Goal: Task Accomplishment & Management: Manage account settings

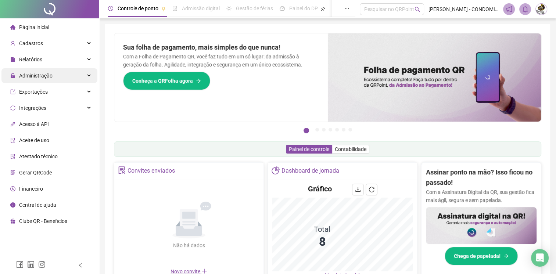
click at [42, 75] on span "Administração" at bounding box center [35, 76] width 33 height 6
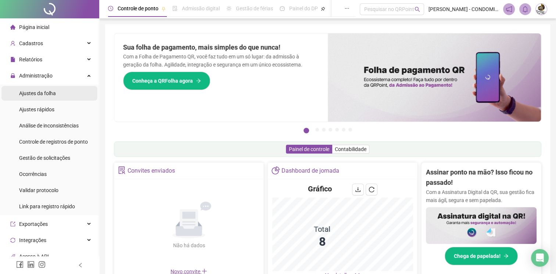
click at [44, 92] on span "Ajustes da folha" at bounding box center [37, 93] width 37 height 6
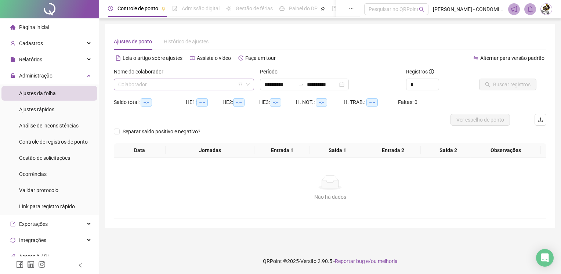
click at [130, 84] on input "search" at bounding box center [180, 84] width 125 height 11
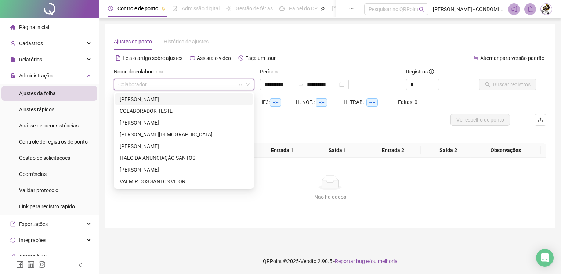
click at [139, 95] on div "ANA PAULA SANTOS PEREIRA" at bounding box center [184, 99] width 129 height 8
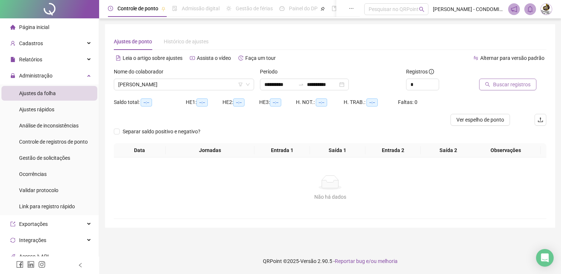
click at [525, 85] on span "Buscar registros" at bounding box center [511, 84] width 37 height 8
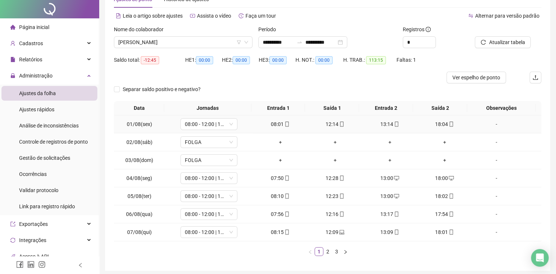
scroll to position [70, 0]
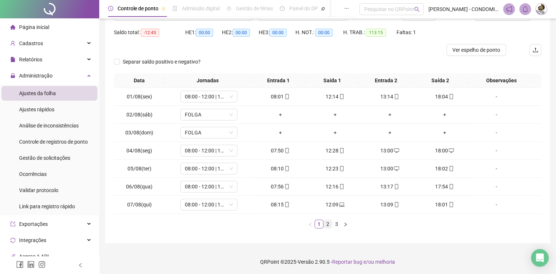
click at [328, 222] on link "2" at bounding box center [327, 224] width 8 height 8
click at [339, 221] on link "3" at bounding box center [336, 224] width 8 height 8
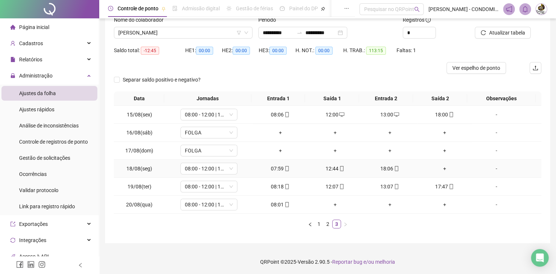
click at [441, 167] on div "+" at bounding box center [444, 168] width 49 height 8
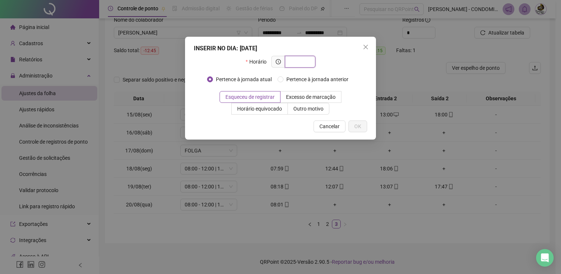
click at [299, 61] on input "text" at bounding box center [299, 62] width 20 height 8
type input "*****"
click at [361, 126] on span "OK" at bounding box center [357, 126] width 7 height 8
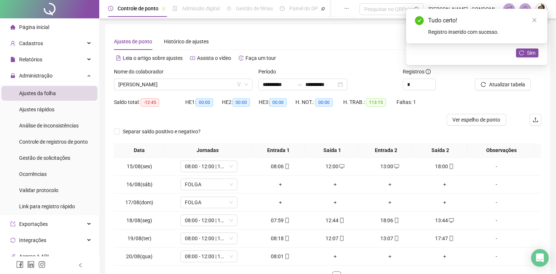
scroll to position [0, 0]
click at [504, 87] on span "Atualizar tabela" at bounding box center [506, 84] width 36 height 8
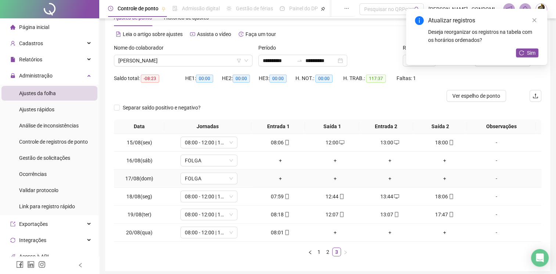
scroll to position [52, 0]
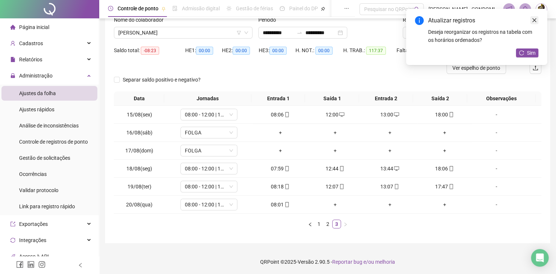
click at [535, 18] on icon "close" at bounding box center [533, 20] width 5 height 5
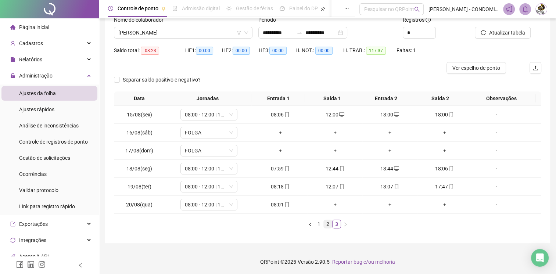
click at [326, 222] on link "2" at bounding box center [327, 224] width 8 height 8
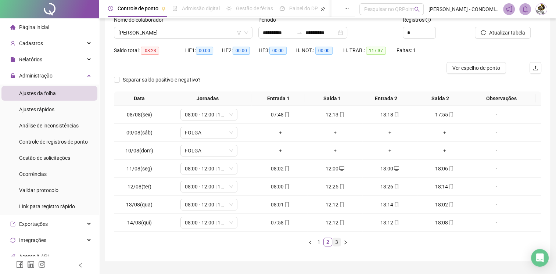
click at [335, 238] on link "3" at bounding box center [336, 242] width 8 height 8
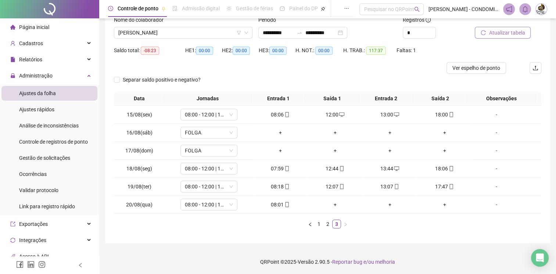
click at [502, 32] on span "Atualizar tabela" at bounding box center [506, 33] width 36 height 8
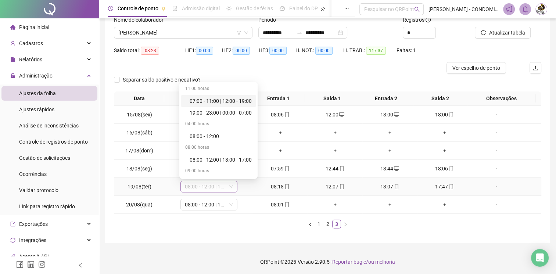
click at [206, 189] on span "08:00 - 12:00 | 13:00 - 18:00" at bounding box center [209, 186] width 48 height 11
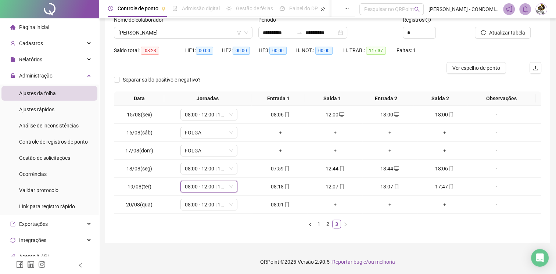
click at [165, 231] on div "Data Jornadas Entrada 1 Saída 1 Entrada 2 Saída 2 Observações 15/08(sex) 08:00 …" at bounding box center [327, 162] width 427 height 143
click at [47, 46] on div "Cadastros" at bounding box center [49, 43] width 96 height 15
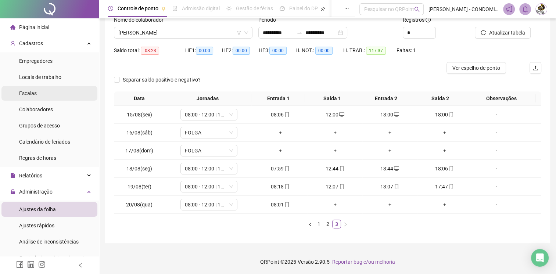
click at [44, 96] on li "Escalas" at bounding box center [49, 93] width 96 height 15
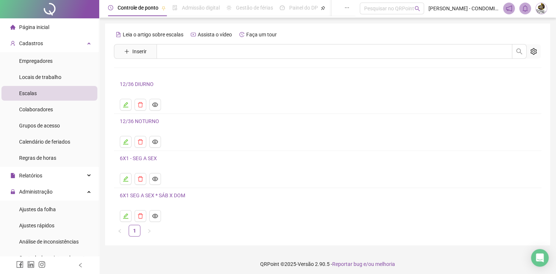
scroll to position [3, 0]
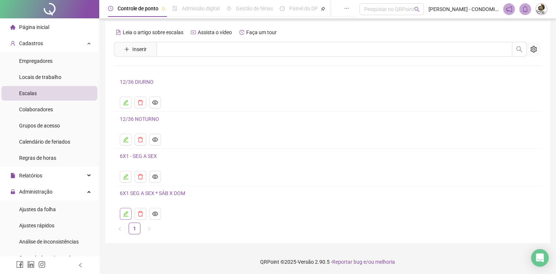
click at [125, 212] on icon "edit" at bounding box center [125, 213] width 5 height 5
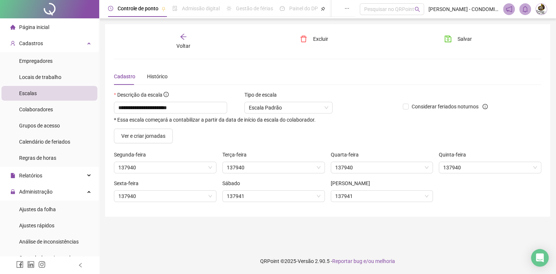
scroll to position [0, 0]
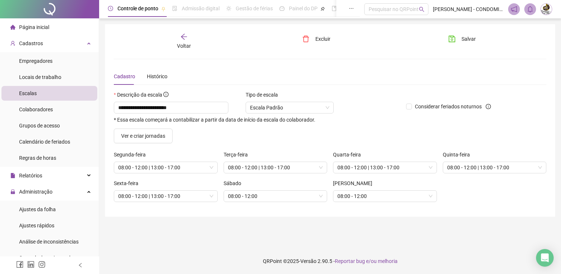
click at [181, 37] on icon "arrow-left" at bounding box center [183, 36] width 7 height 7
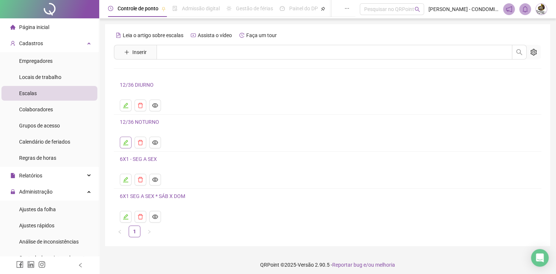
click at [127, 140] on icon "edit" at bounding box center [125, 142] width 5 height 5
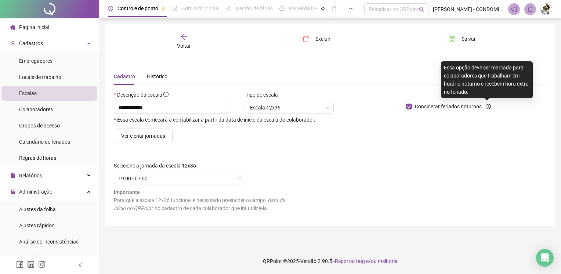
click at [489, 104] on icon "info-circle" at bounding box center [488, 106] width 5 height 5
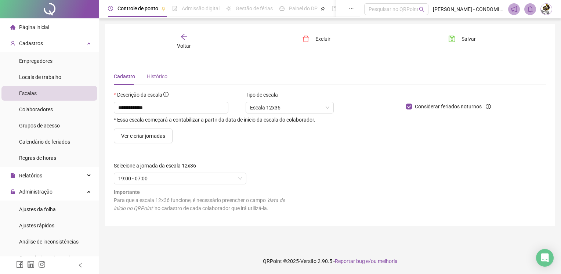
click at [156, 69] on div "Histórico" at bounding box center [157, 76] width 21 height 17
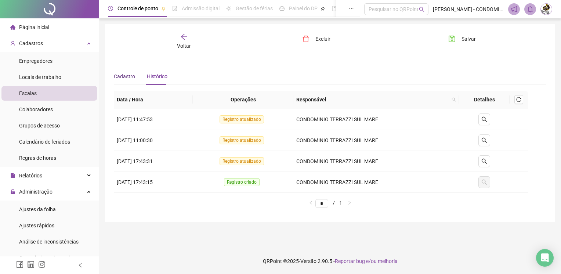
click at [123, 75] on span "Cadastro" at bounding box center [124, 76] width 21 height 6
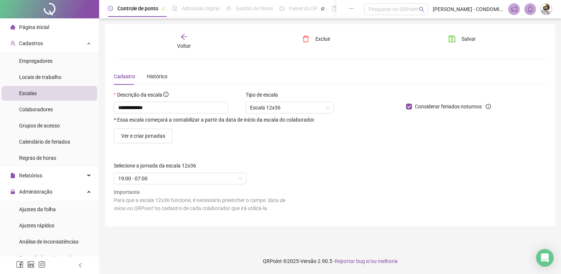
click at [187, 35] on icon "arrow-left" at bounding box center [183, 36] width 7 height 7
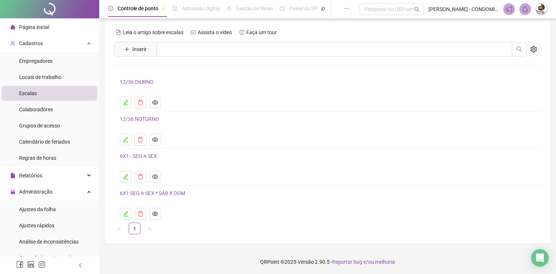
scroll to position [3, 0]
click at [127, 176] on icon "edit" at bounding box center [126, 177] width 6 height 6
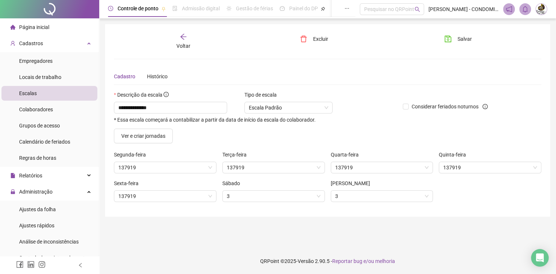
scroll to position [0, 0]
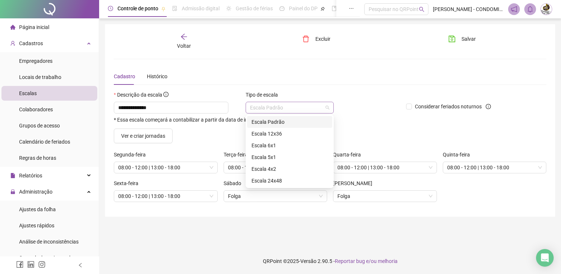
click at [280, 104] on span "Escala Padrão" at bounding box center [289, 107] width 79 height 11
click at [272, 154] on div "Escala 5x1" at bounding box center [290, 157] width 76 height 8
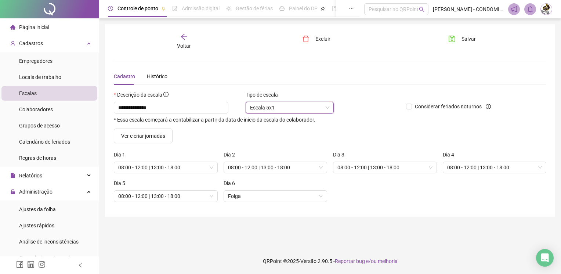
click at [293, 108] on span "Escala 5x1" at bounding box center [289, 107] width 79 height 11
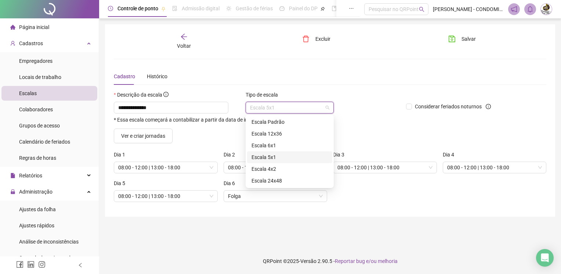
click at [314, 82] on div "Cadastro Histórico" at bounding box center [330, 76] width 433 height 17
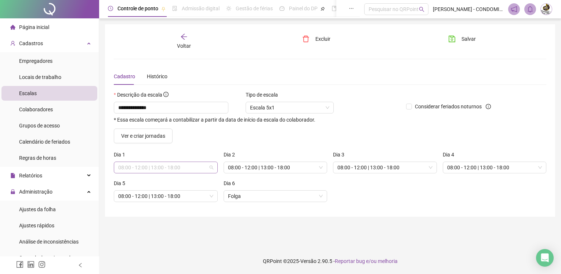
click at [202, 169] on span "08:00 - 12:00 | 13:00 - 18:00" at bounding box center [165, 167] width 95 height 11
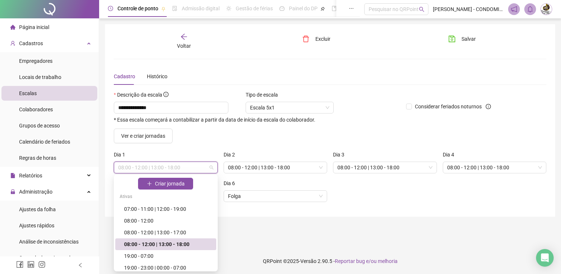
click at [223, 131] on div "Ver e criar jornadas" at bounding box center [330, 136] width 438 height 15
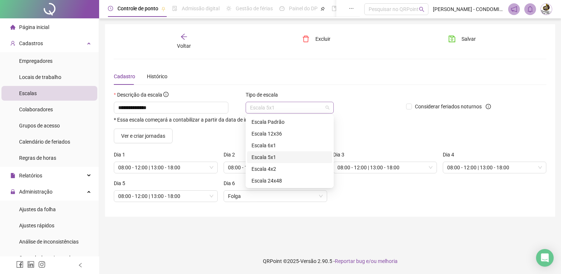
click at [308, 106] on span "Escala 5x1" at bounding box center [289, 107] width 79 height 11
click at [282, 148] on div "Escala 6x1" at bounding box center [290, 145] width 76 height 8
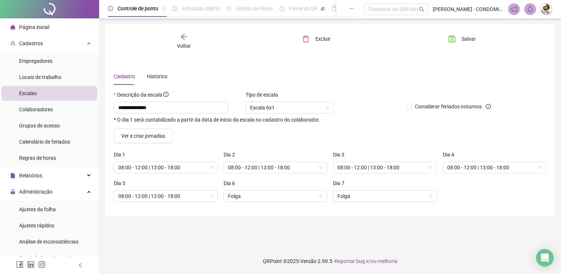
click at [356, 98] on div "Descrição da escala" at bounding box center [257, 96] width 286 height 11
click at [156, 74] on div "Histórico" at bounding box center [157, 76] width 21 height 8
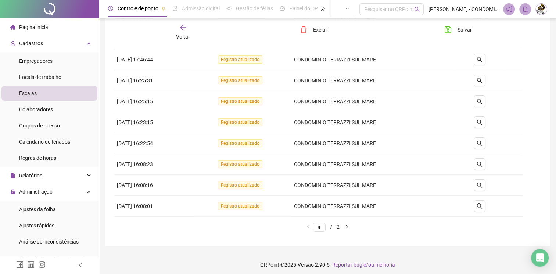
scroll to position [104, 0]
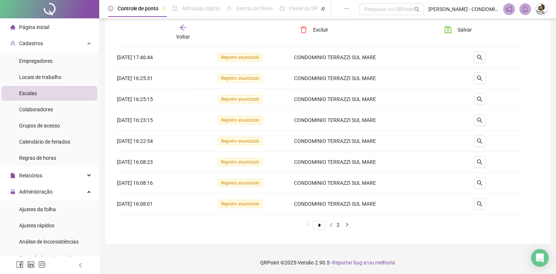
click at [344, 222] on ul "* / 2" at bounding box center [327, 224] width 427 height 9
click at [339, 224] on li "* / 2" at bounding box center [325, 224] width 27 height 9
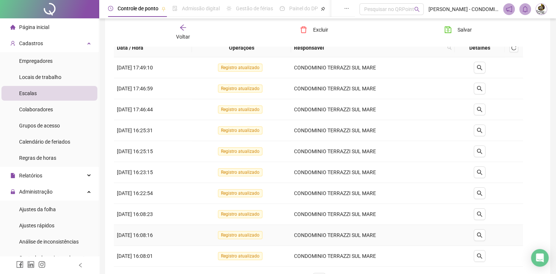
scroll to position [0, 0]
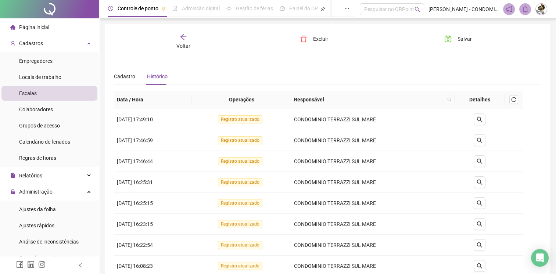
click at [187, 38] on div "Voltar" at bounding box center [183, 41] width 66 height 17
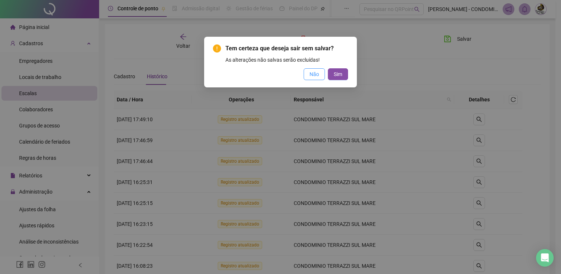
click at [320, 77] on button "Não" at bounding box center [314, 74] width 21 height 12
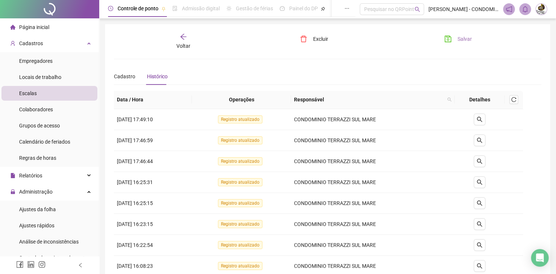
click at [457, 39] on button "Salvar" at bounding box center [457, 39] width 39 height 12
click at [191, 36] on div "Voltar" at bounding box center [183, 41] width 66 height 17
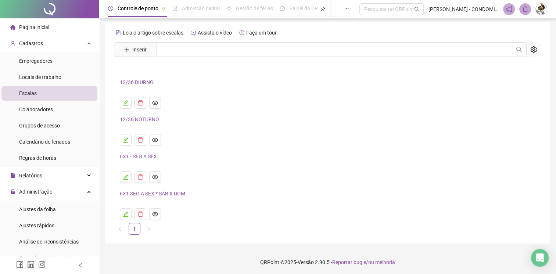
scroll to position [3, 0]
click at [126, 215] on icon "edit" at bounding box center [125, 213] width 5 height 5
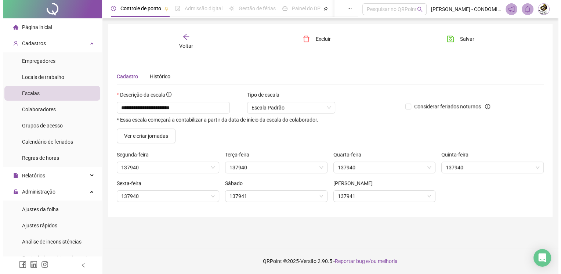
scroll to position [0, 0]
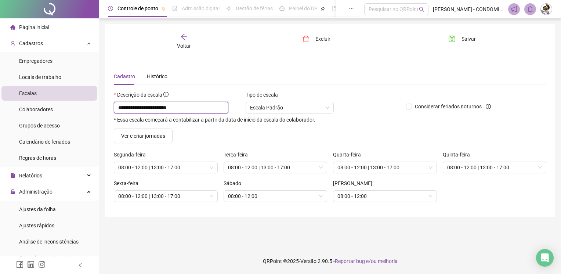
click at [205, 109] on input "**********" at bounding box center [171, 108] width 115 height 12
drag, startPoint x: 157, startPoint y: 109, endPoint x: 137, endPoint y: 196, distance: 89.8
click at [152, 131] on form "**********" at bounding box center [330, 149] width 433 height 117
click at [144, 106] on input "**********" at bounding box center [171, 108] width 115 height 12
click at [172, 109] on input "**********" at bounding box center [171, 108] width 115 height 12
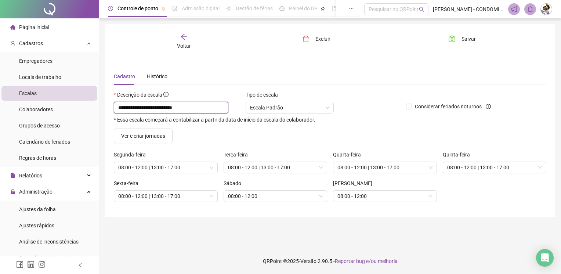
click at [156, 109] on input "**********" at bounding box center [171, 108] width 115 height 12
click at [203, 108] on input "**********" at bounding box center [171, 108] width 115 height 12
type input "**********"
click at [469, 36] on span "Salvar" at bounding box center [469, 39] width 14 height 8
click at [184, 34] on icon "arrow-left" at bounding box center [184, 37] width 6 height 6
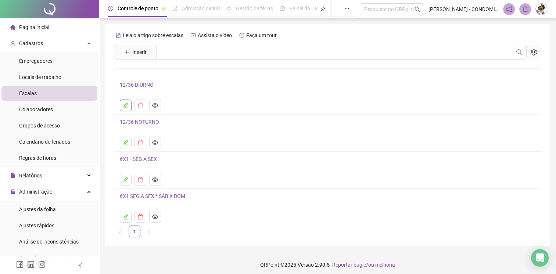
click at [125, 105] on icon "edit" at bounding box center [126, 105] width 6 height 6
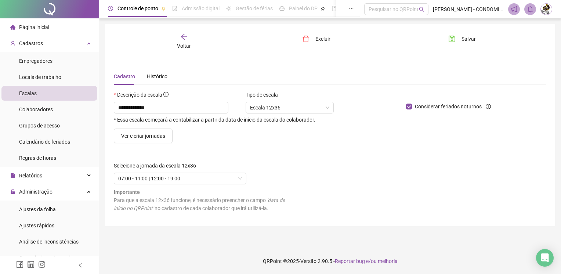
click at [181, 39] on icon "arrow-left" at bounding box center [183, 36] width 7 height 7
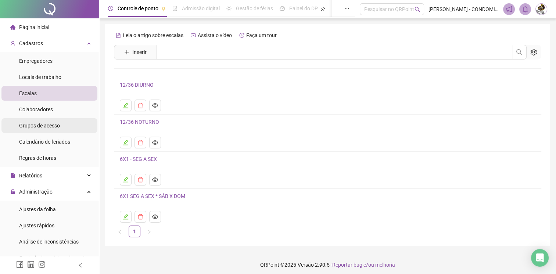
click at [29, 121] on div "Grupos de acesso" at bounding box center [39, 125] width 41 height 15
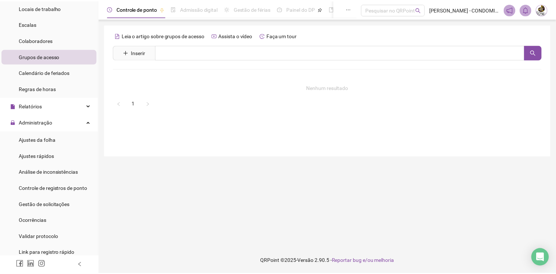
scroll to position [73, 0]
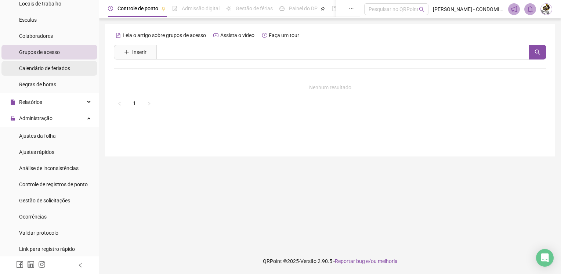
click at [54, 70] on span "Calendário de feriados" at bounding box center [44, 68] width 51 height 6
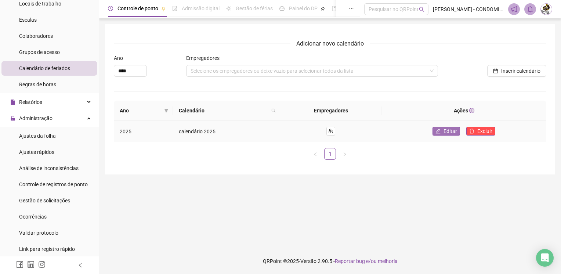
click at [444, 129] on button "Editar" at bounding box center [447, 131] width 28 height 9
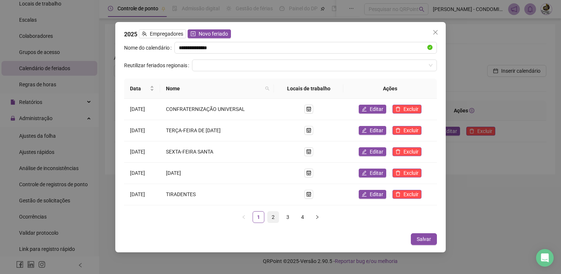
click at [272, 214] on link "2" at bounding box center [273, 216] width 11 height 11
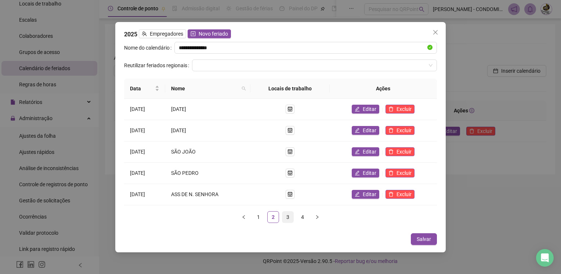
click at [289, 215] on link "3" at bounding box center [287, 216] width 11 height 11
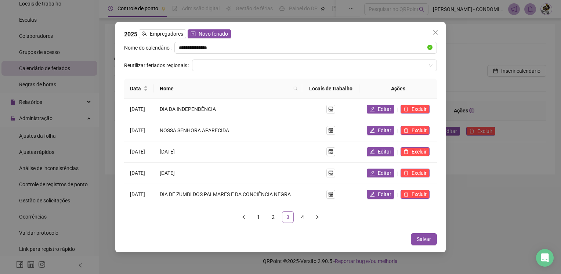
click at [289, 215] on link "3" at bounding box center [287, 216] width 11 height 11
click at [300, 212] on link "4" at bounding box center [302, 216] width 11 height 11
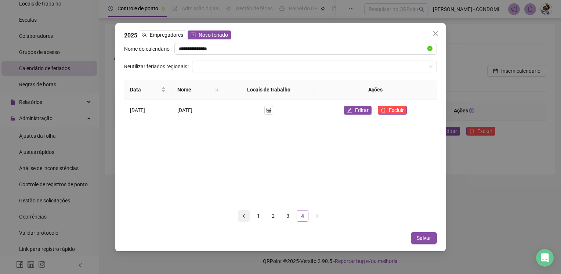
click at [245, 216] on icon "left" at bounding box center [244, 216] width 4 height 4
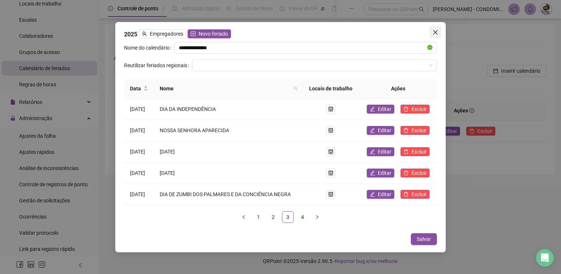
click at [436, 32] on icon "close" at bounding box center [436, 32] width 6 height 6
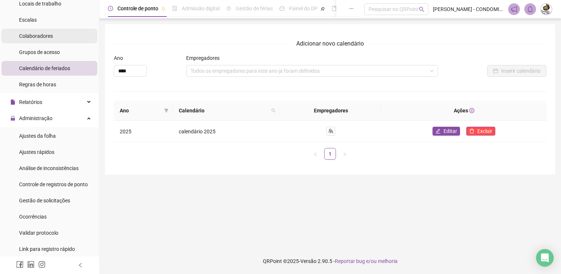
click at [52, 37] on span "Colaboradores" at bounding box center [36, 36] width 34 height 6
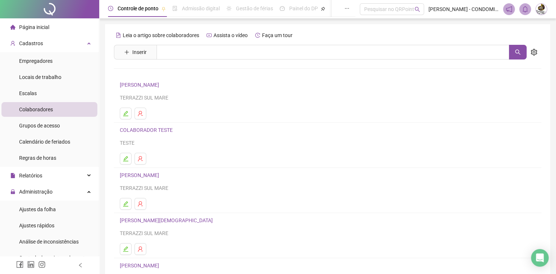
click at [51, 33] on li "Página inicial" at bounding box center [49, 27] width 96 height 15
